Goal: Information Seeking & Learning: Check status

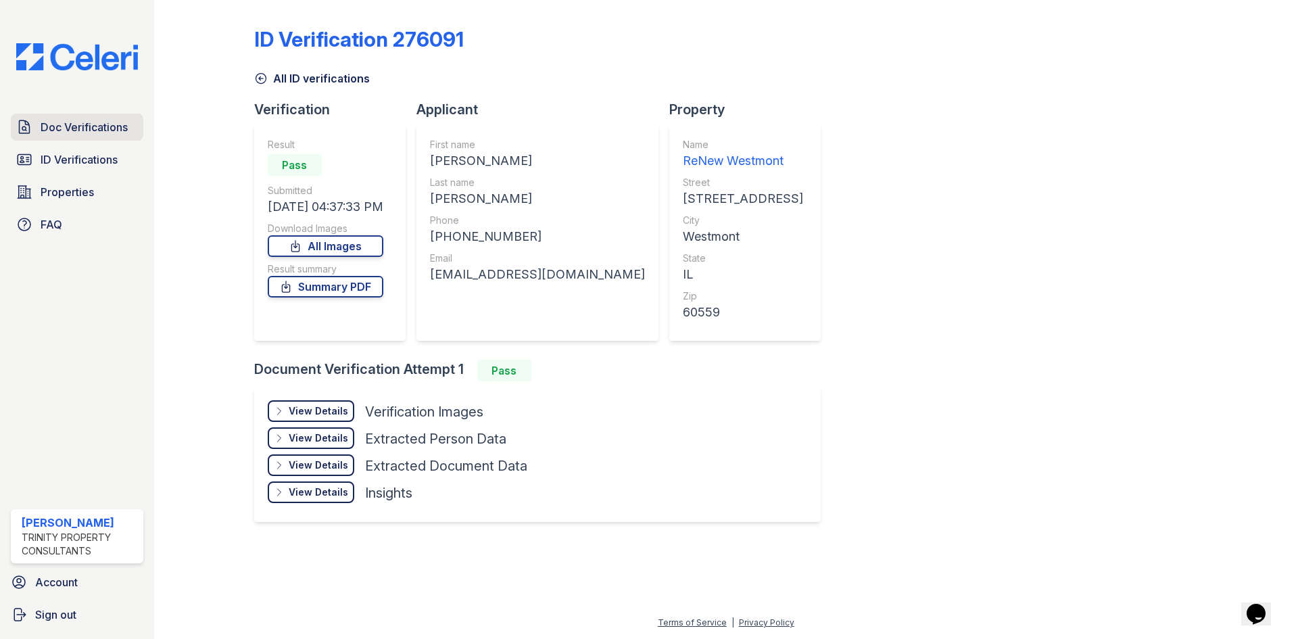
click at [86, 114] on link "Doc Verifications" at bounding box center [77, 127] width 133 height 27
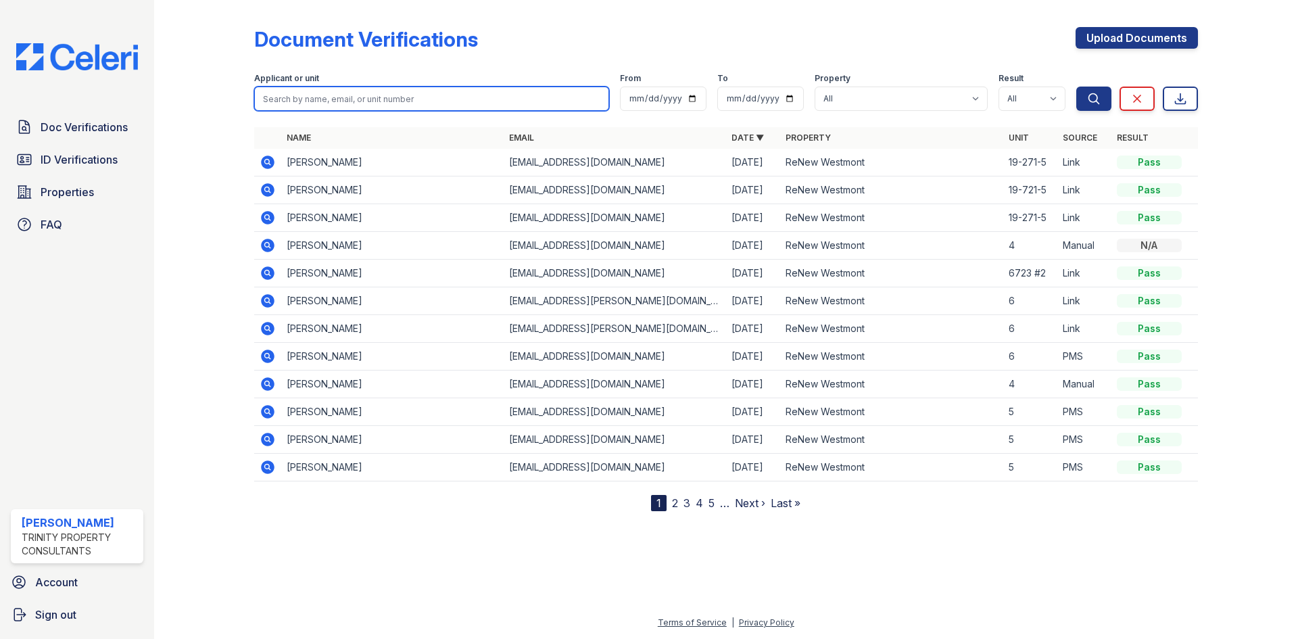
click at [374, 98] on input "search" at bounding box center [431, 99] width 355 height 24
type input "marlen"
click at [1076, 87] on button "Search" at bounding box center [1093, 99] width 35 height 24
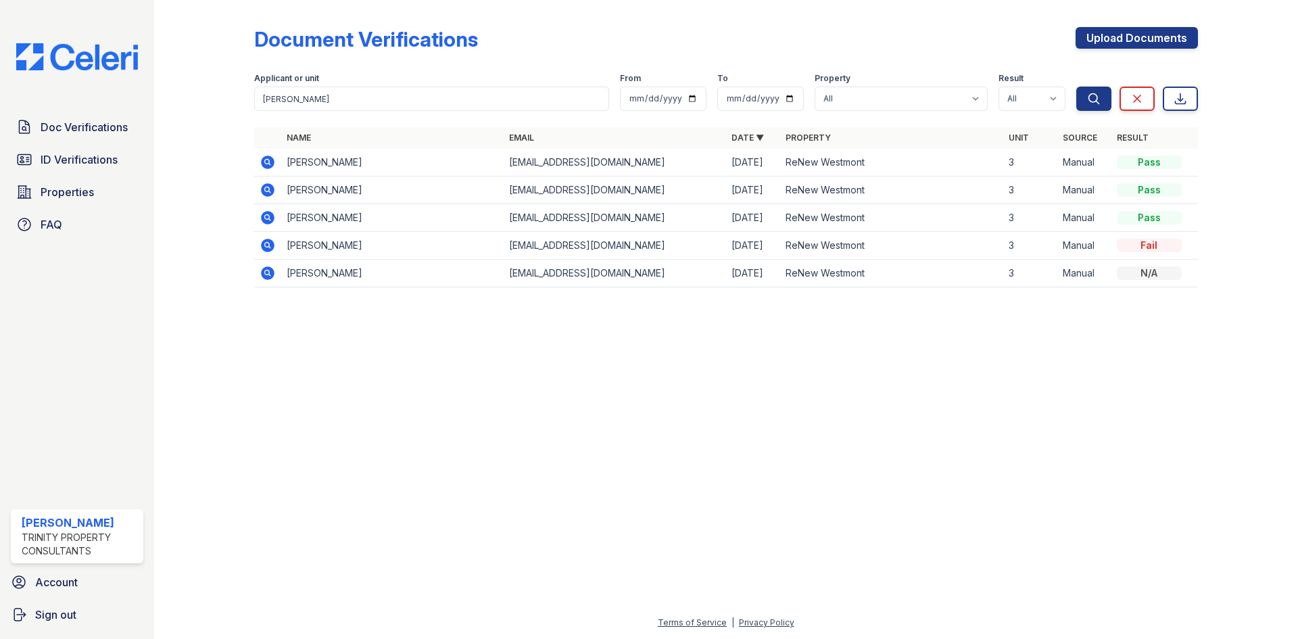
click at [268, 157] on icon at bounding box center [268, 163] width 14 height 14
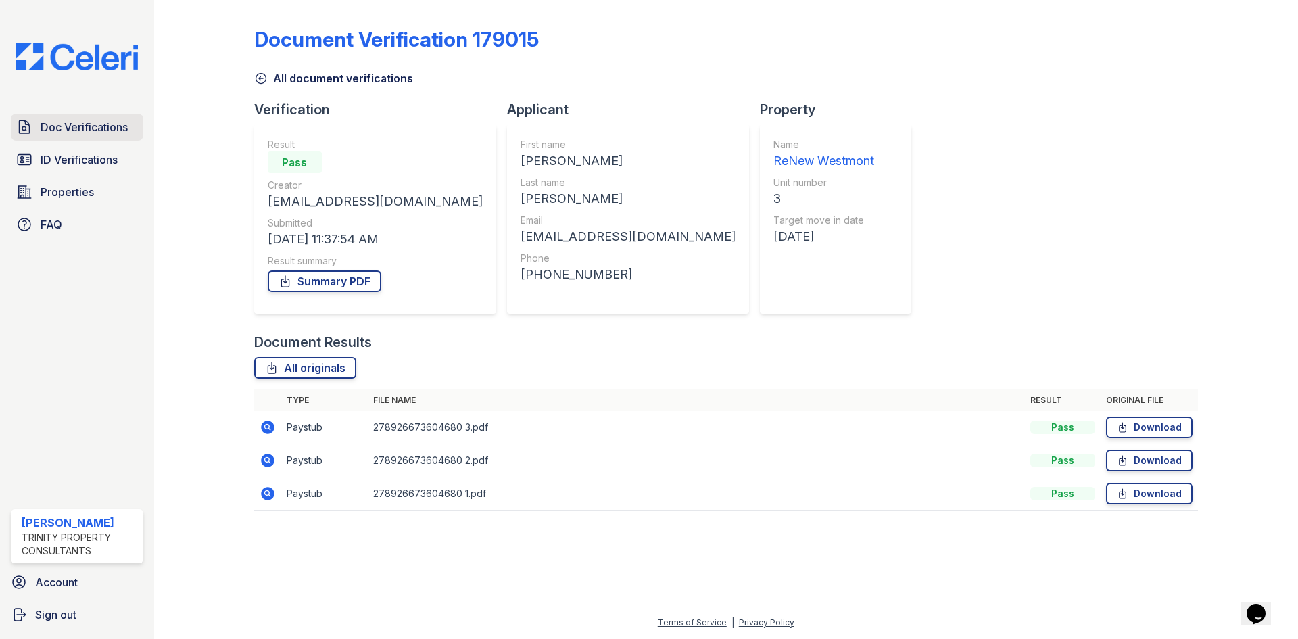
click at [49, 136] on link "Doc Verifications" at bounding box center [77, 127] width 133 height 27
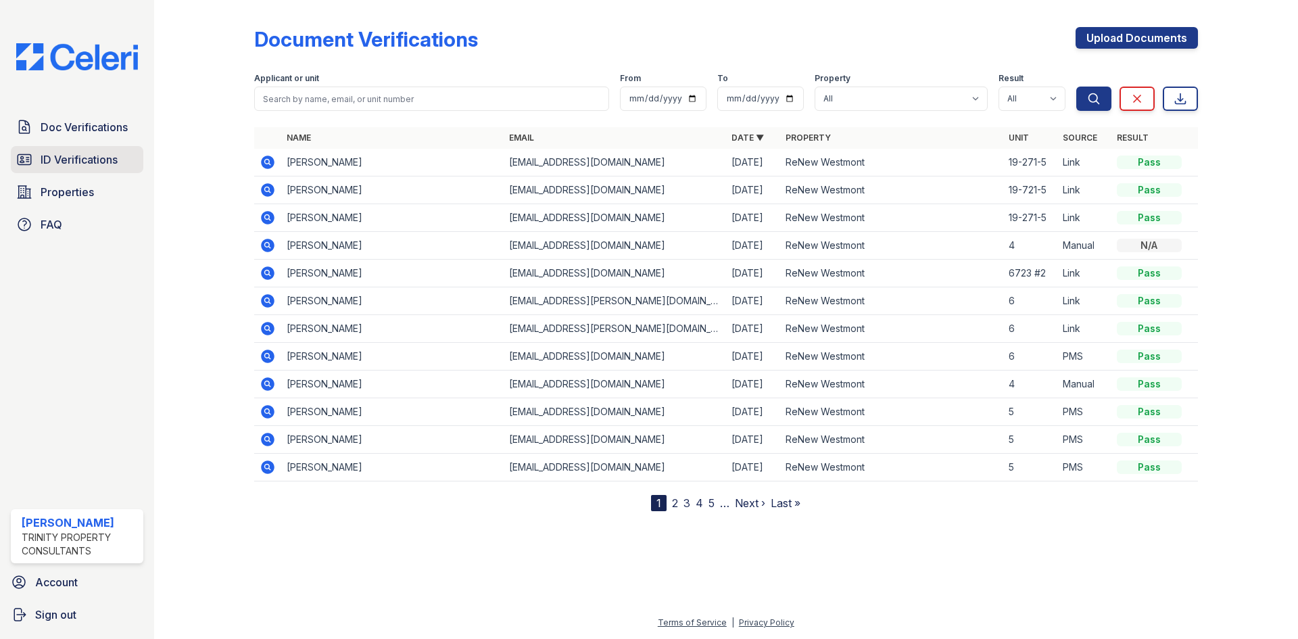
click at [60, 171] on link "ID Verifications" at bounding box center [77, 159] width 133 height 27
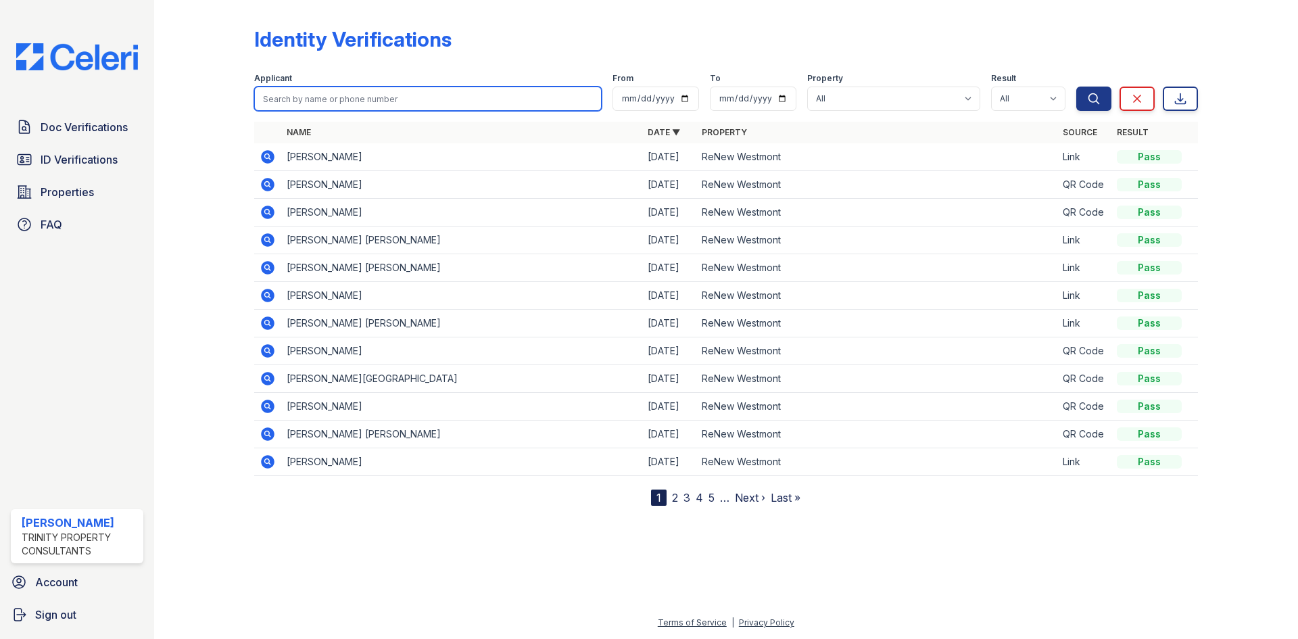
click at [338, 95] on input "search" at bounding box center [428, 99] width 348 height 24
type input "marlen"
click at [1076, 87] on button "Search" at bounding box center [1093, 99] width 35 height 24
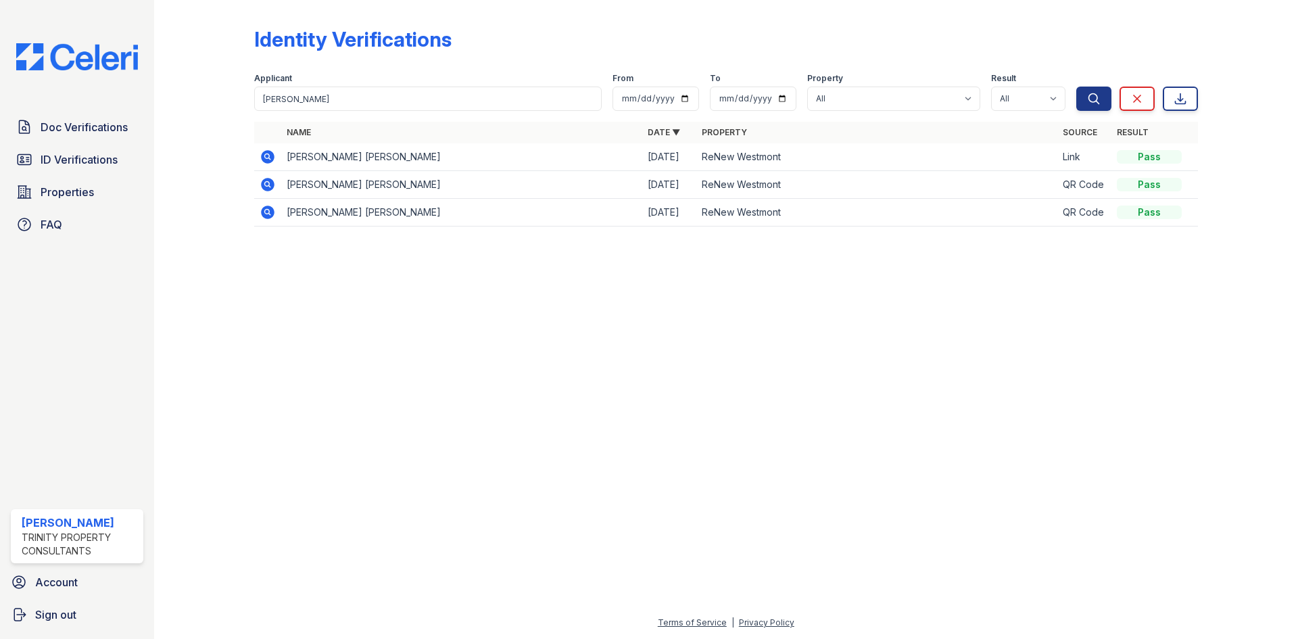
click at [254, 182] on td at bounding box center [267, 185] width 27 height 28
click at [260, 182] on icon at bounding box center [268, 184] width 16 height 16
drag, startPoint x: 305, startPoint y: 95, endPoint x: 184, endPoint y: 69, distance: 123.7
click at [188, 69] on div "Identity Verifications Filter Applicant [GEOGRAPHIC_DATA] From To Property All …" at bounding box center [726, 131] width 1101 height 262
type input "emmuel"
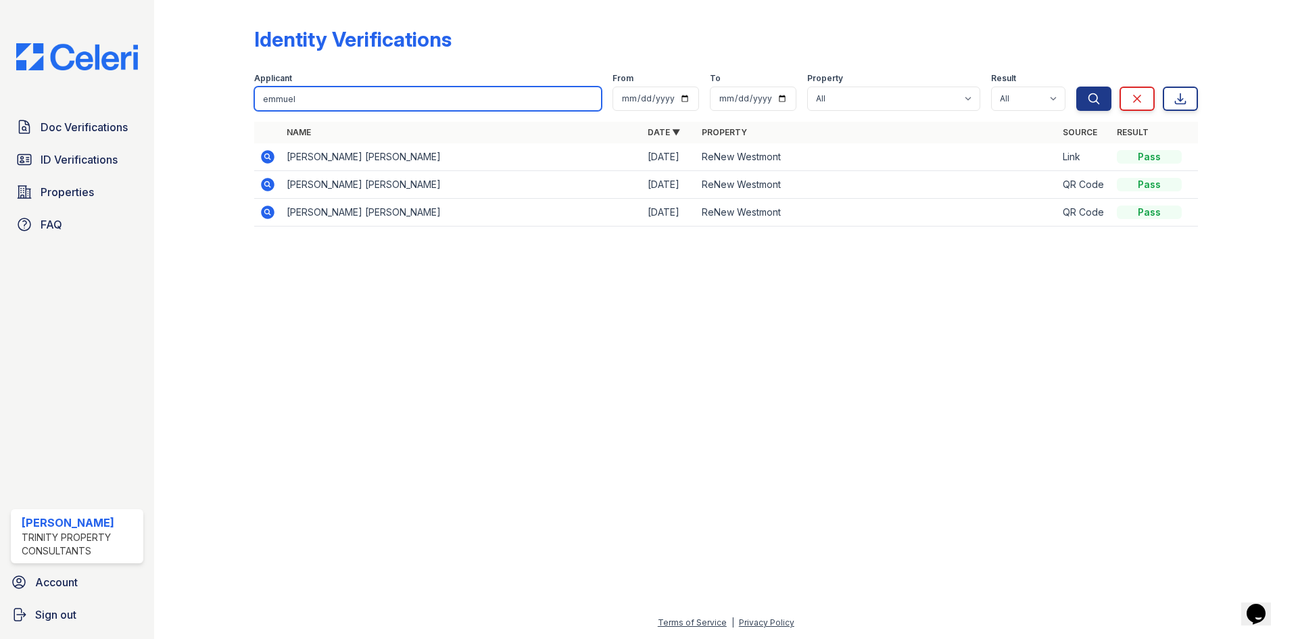
click at [1076, 87] on button "Search" at bounding box center [1093, 99] width 35 height 24
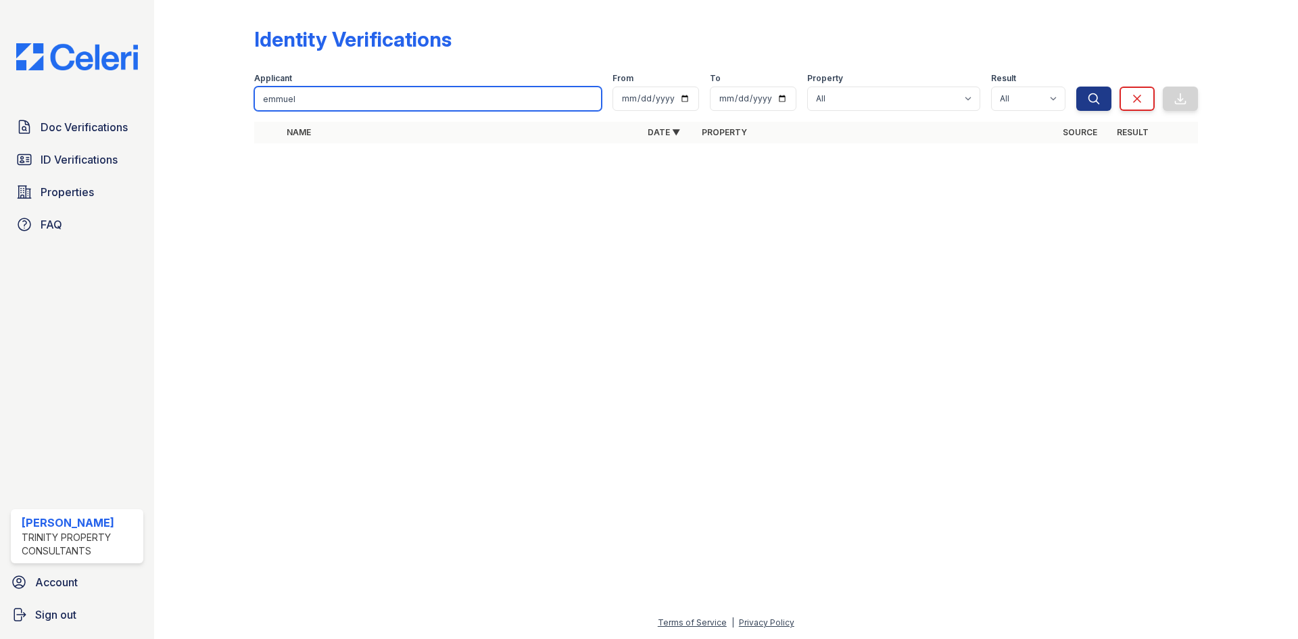
drag, startPoint x: 344, startPoint y: 110, endPoint x: 185, endPoint y: 103, distance: 159.0
click at [187, 105] on div "Identity Verifications Filter Applicant emmuel From To Property All ReNew Westm…" at bounding box center [726, 89] width 1101 height 179
type input "barrios"
click at [1076, 87] on button "Search" at bounding box center [1093, 99] width 35 height 24
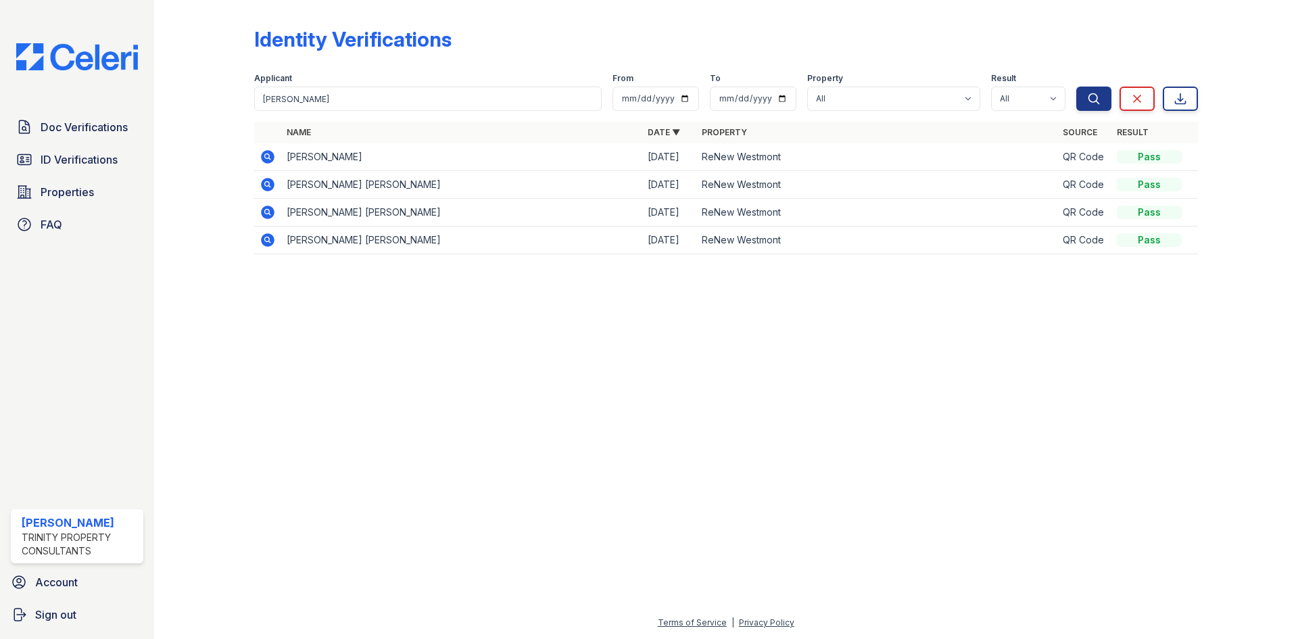
click at [271, 207] on icon at bounding box center [268, 213] width 14 height 14
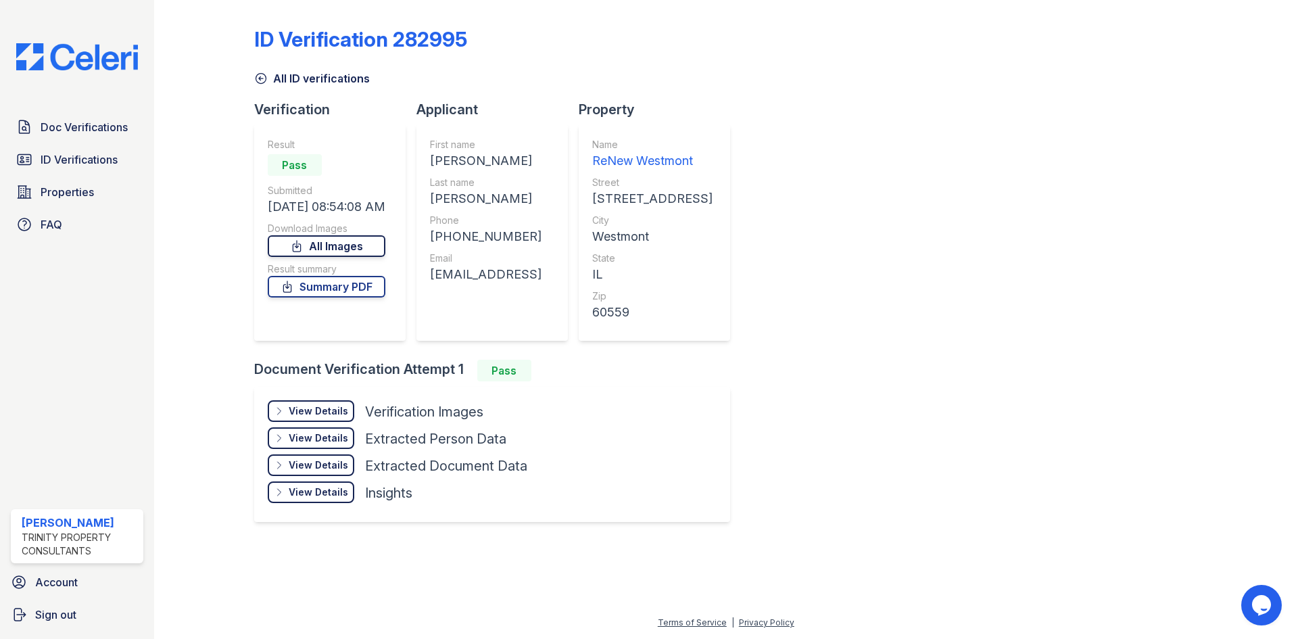
click at [341, 249] on link "All Images" at bounding box center [327, 246] width 118 height 22
